Goal: Task Accomplishment & Management: Complete application form

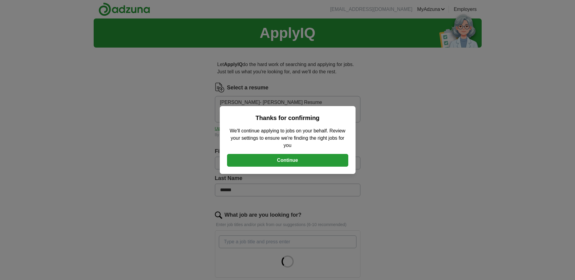
click at [285, 159] on button "Continue" at bounding box center [287, 160] width 121 height 13
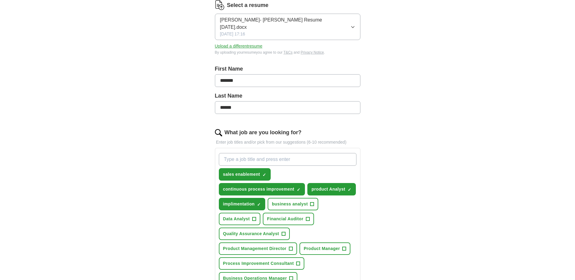
scroll to position [121, 0]
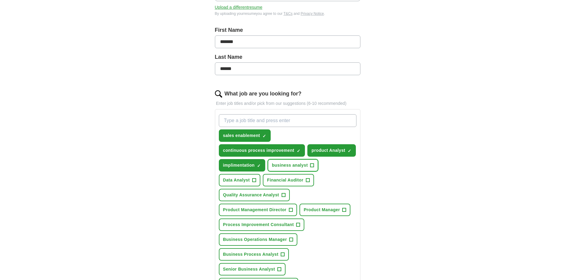
click at [312, 163] on span "+" at bounding box center [312, 165] width 4 height 5
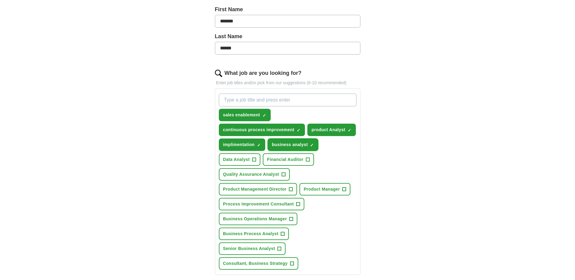
scroll to position [152, 0]
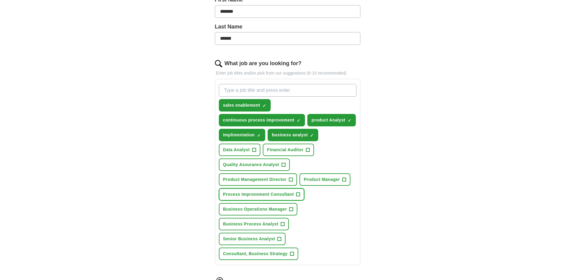
click at [297, 192] on span "+" at bounding box center [299, 194] width 4 height 5
click at [283, 222] on span "+" at bounding box center [283, 224] width 4 height 5
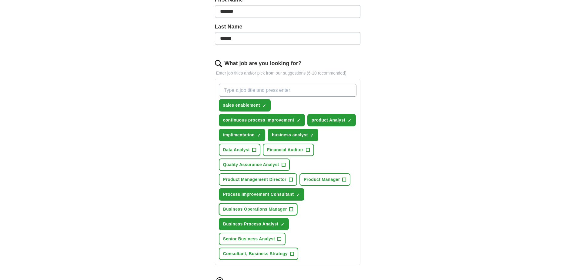
click at [293, 207] on span "+" at bounding box center [292, 209] width 4 height 5
click at [280, 237] on span "+" at bounding box center [280, 239] width 4 height 5
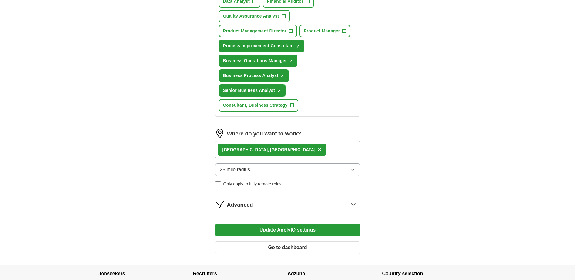
scroll to position [303, 0]
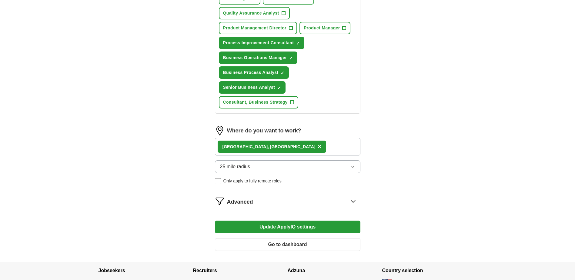
click at [297, 221] on button "Update ApplyIQ settings" at bounding box center [288, 227] width 146 height 13
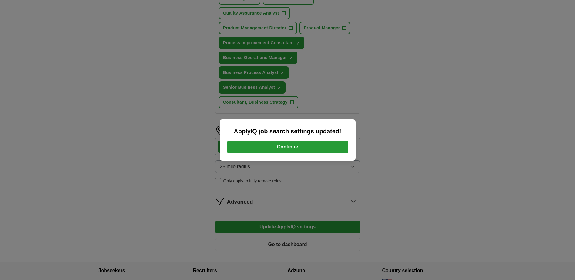
click at [278, 149] on button "Continue" at bounding box center [287, 147] width 121 height 13
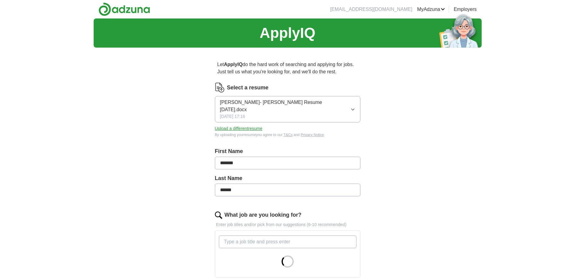
click at [353, 107] on icon "button" at bounding box center [352, 109] width 5 height 5
click at [384, 105] on div "Let ApplyIQ do the hard work of searching and applying for jobs. Just tell us w…" at bounding box center [288, 239] width 194 height 374
click at [250, 126] on button "Upload a different resume" at bounding box center [239, 129] width 48 height 6
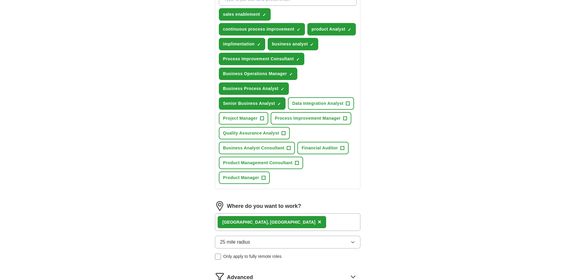
scroll to position [121, 0]
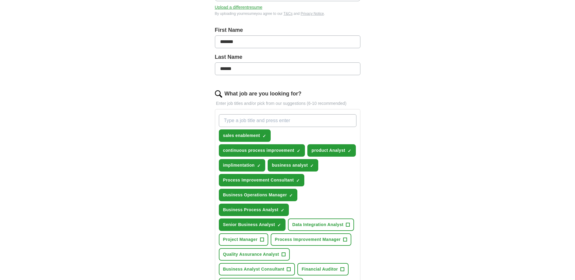
click at [236, 114] on input "What job are you looking for?" at bounding box center [288, 120] width 138 height 13
type input "Product Analyst"
type input "Senior Product Analyst"
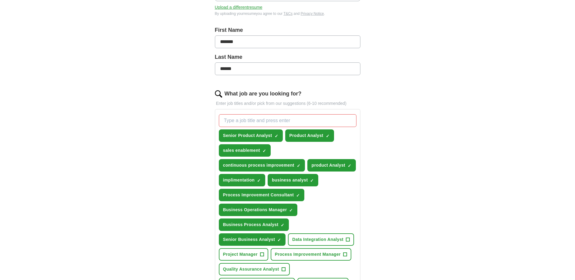
click at [145, 129] on div "ApplyIQ Let ApplyIQ do the hard work of searching and applying for jobs. Just t…" at bounding box center [288, 189] width 388 height 584
click at [456, 154] on div "ApplyIQ Let ApplyIQ do the hard work of searching and applying for jobs. Just t…" at bounding box center [288, 189] width 388 height 584
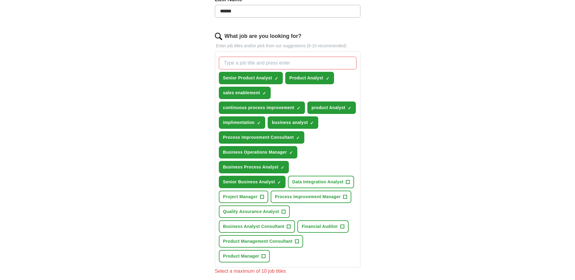
scroll to position [164, 0]
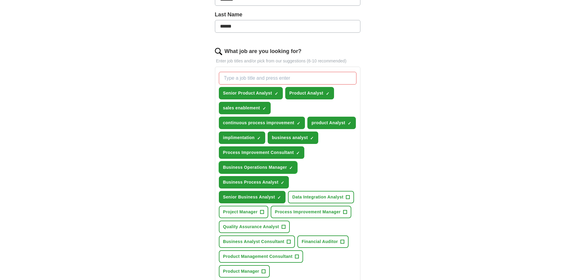
click at [0, 0] on span "×" at bounding box center [0, 0] width 0 height 0
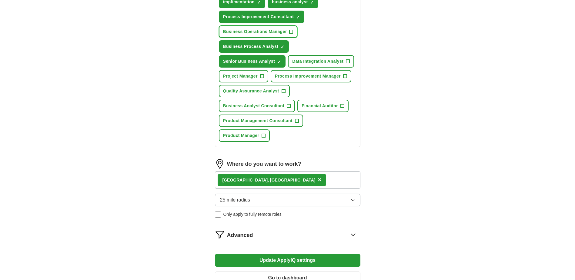
scroll to position [333, 0]
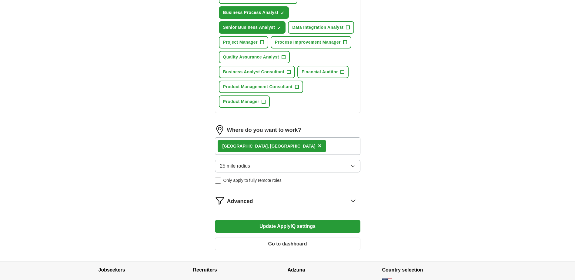
click at [302, 220] on button "Update ApplyIQ settings" at bounding box center [288, 226] width 146 height 13
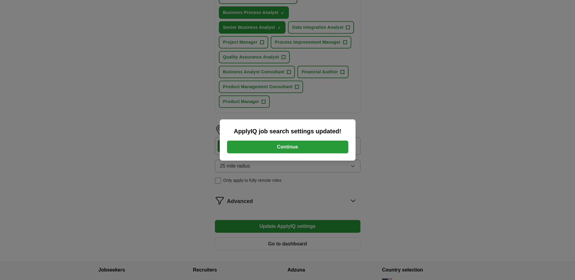
click at [298, 147] on button "Continue" at bounding box center [287, 147] width 121 height 13
